Goal: Information Seeking & Learning: Learn about a topic

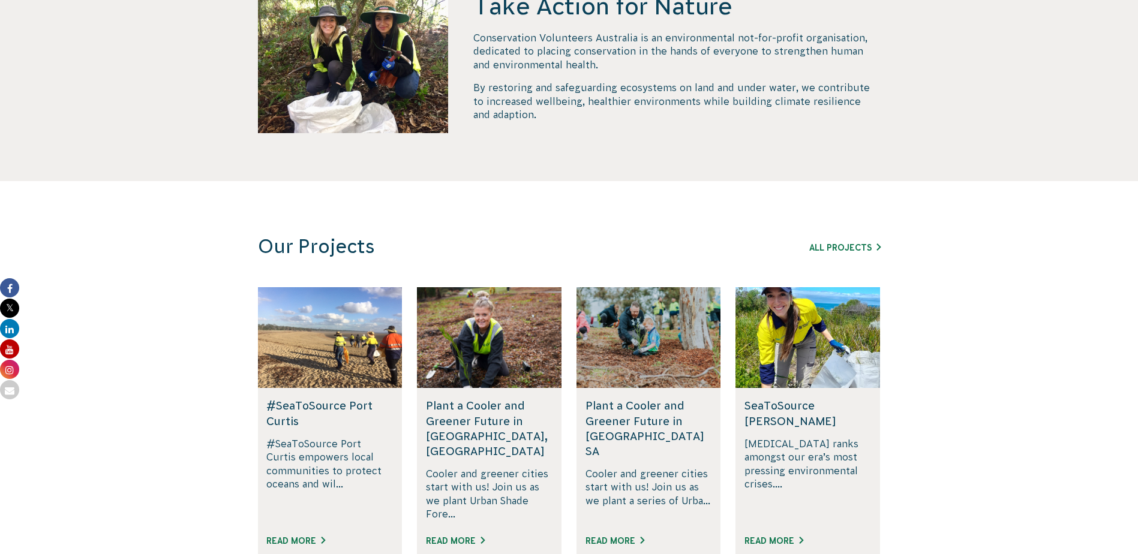
scroll to position [660, 0]
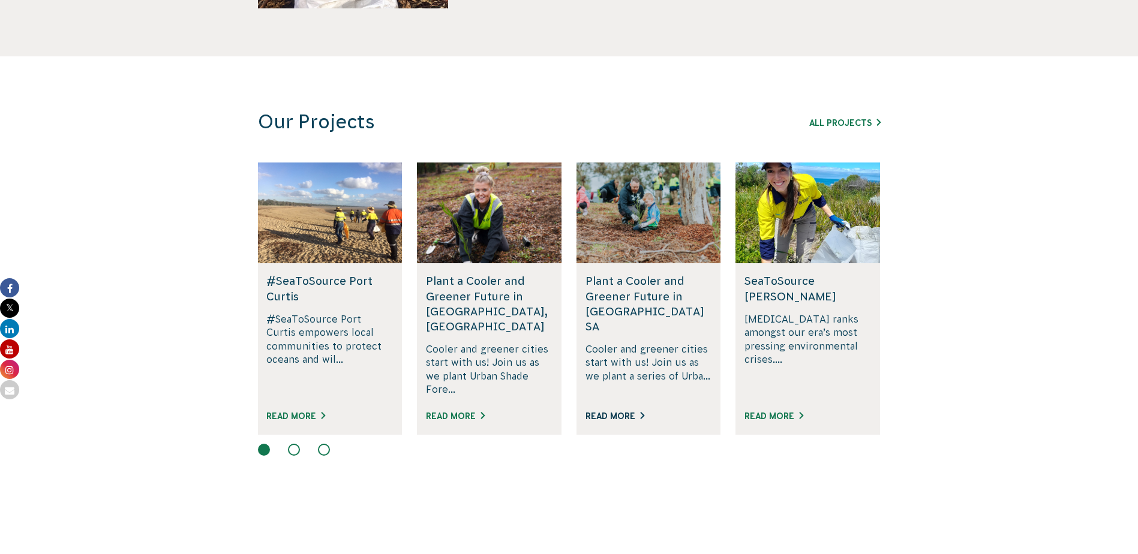
click at [615, 412] on link "Read More" at bounding box center [614, 417] width 59 height 10
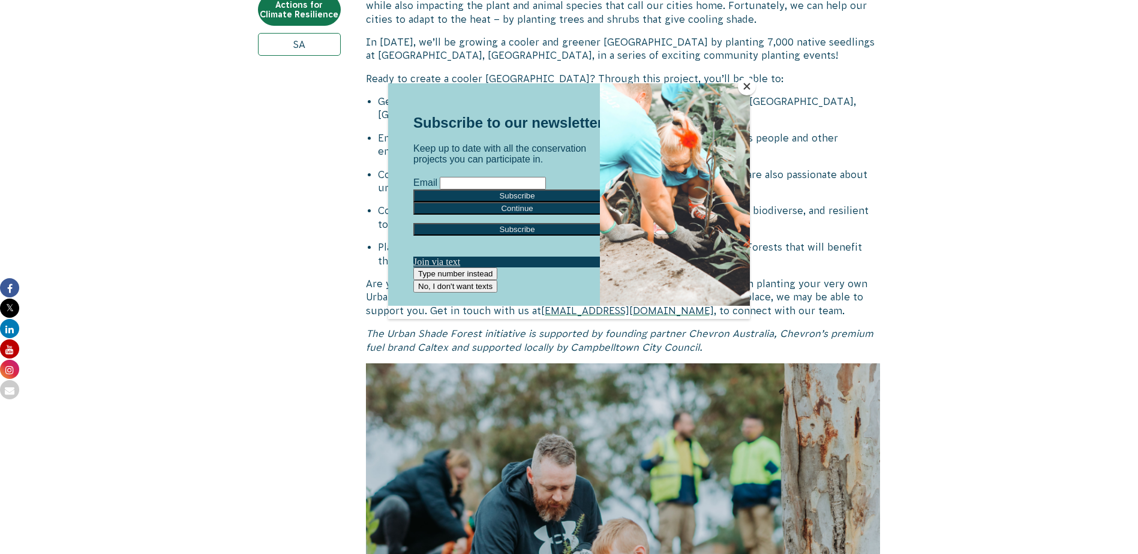
scroll to position [660, 0]
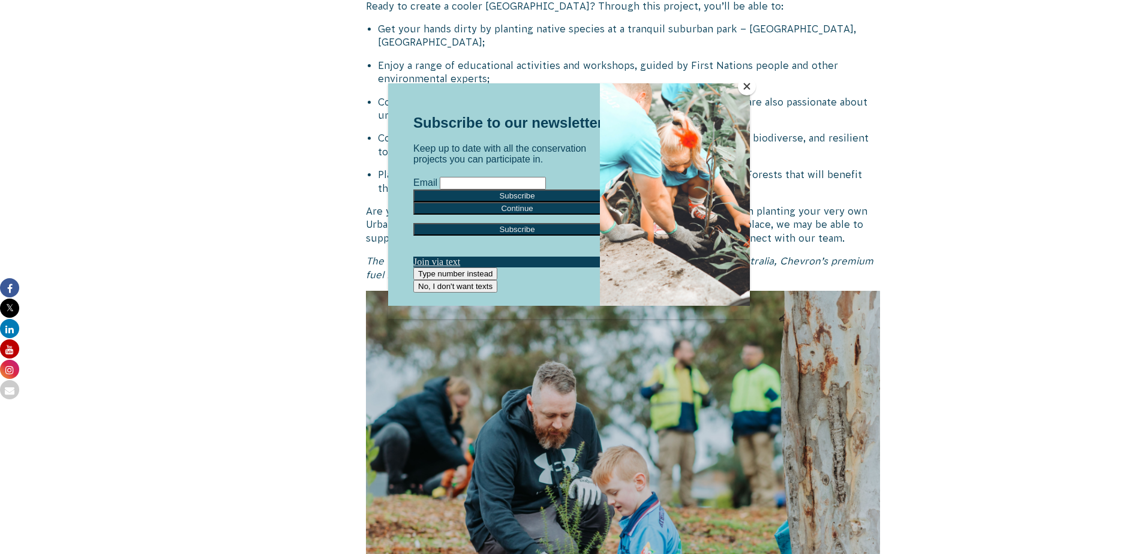
click at [741, 80] on button "Close" at bounding box center [747, 86] width 18 height 18
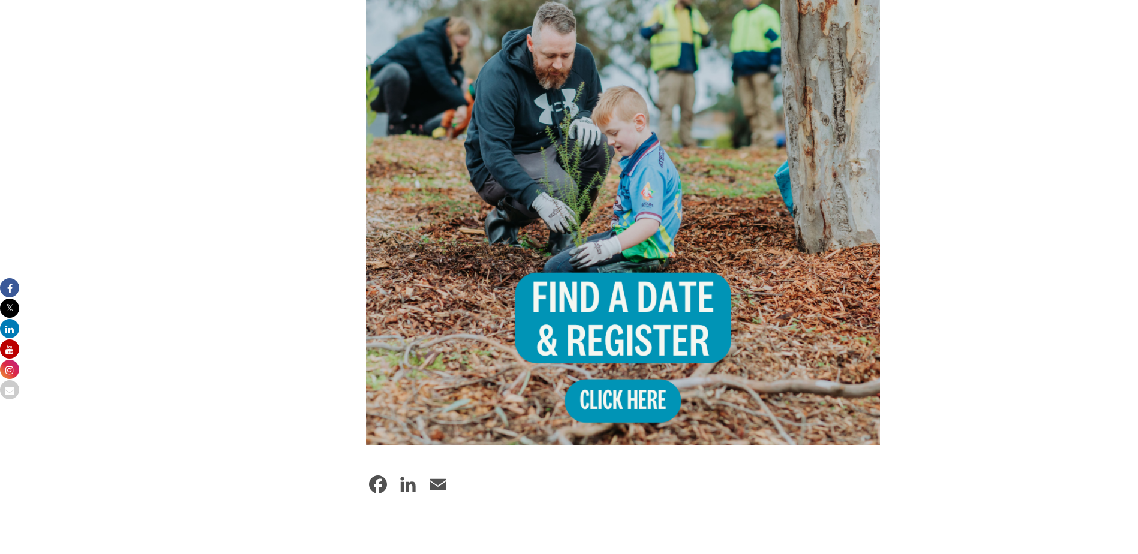
scroll to position [954, 0]
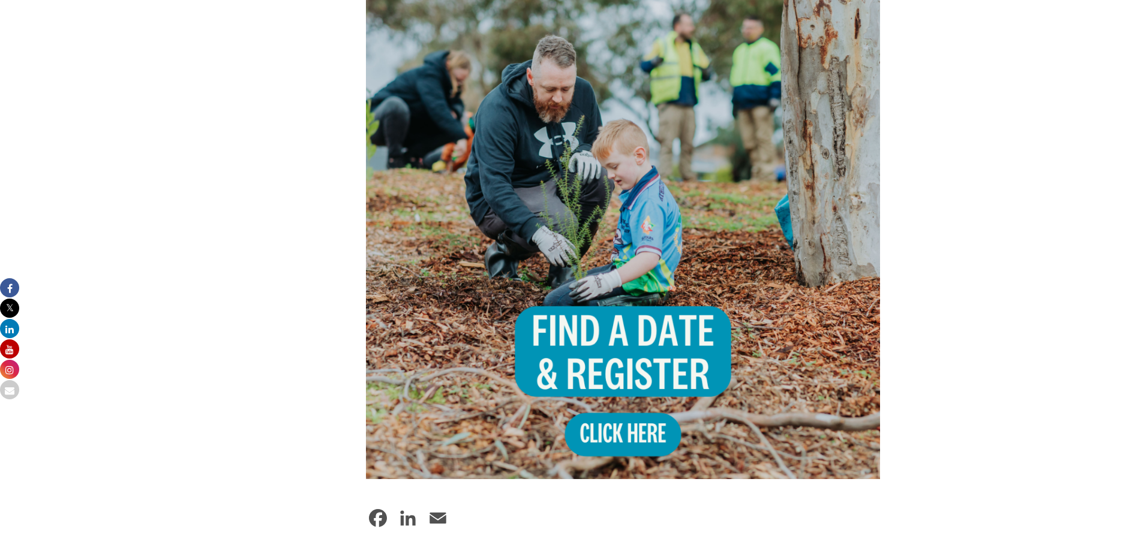
click at [592, 338] on img at bounding box center [623, 222] width 515 height 515
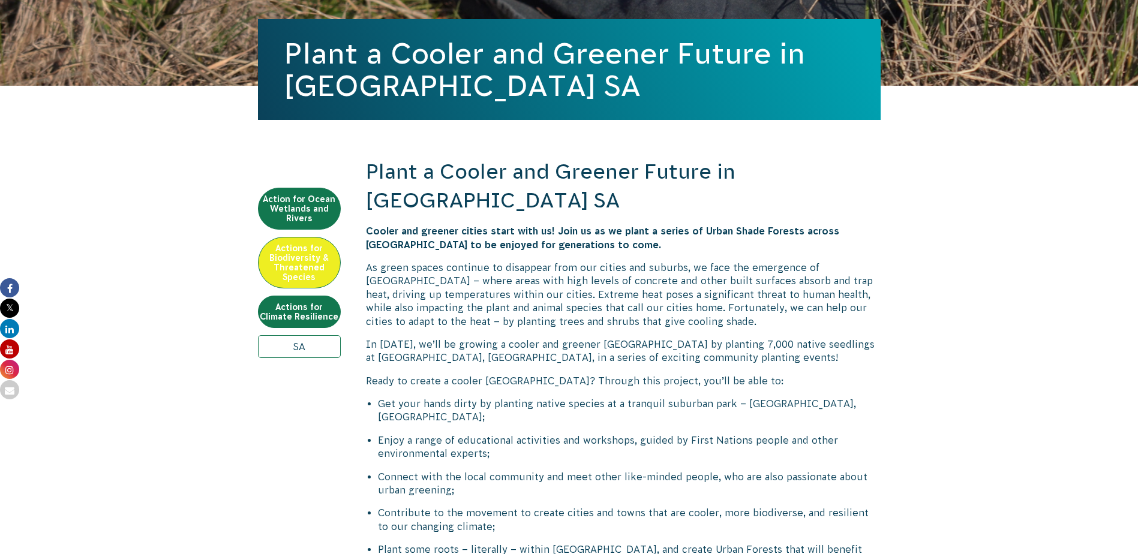
scroll to position [151, 0]
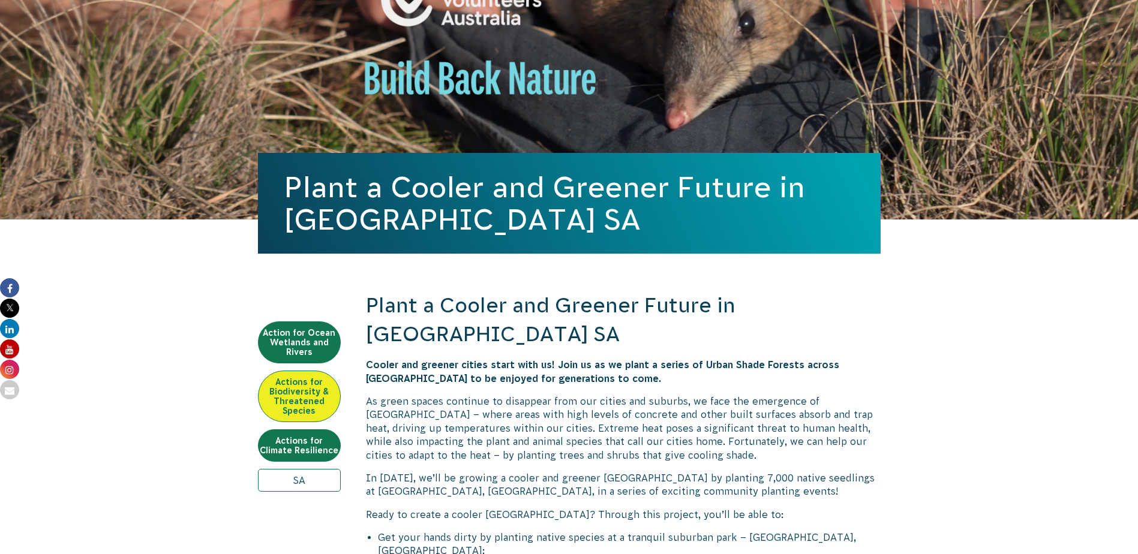
click at [326, 386] on link "Actions for Biodiversity & Threatened Species" at bounding box center [299, 397] width 83 height 52
